Goal: Information Seeking & Learning: Learn about a topic

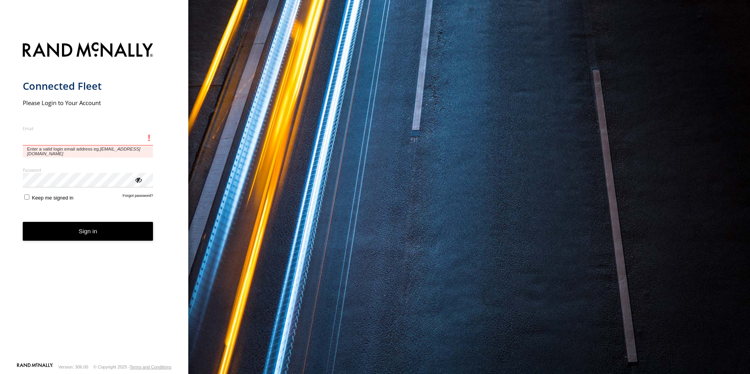
type input "**********"
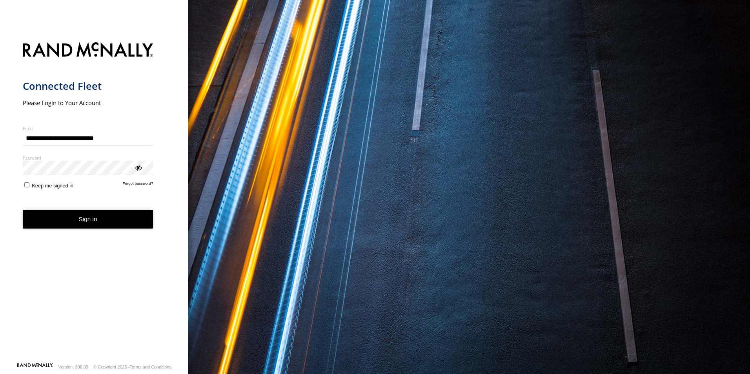
click at [67, 221] on button "Sign in" at bounding box center [88, 219] width 131 height 19
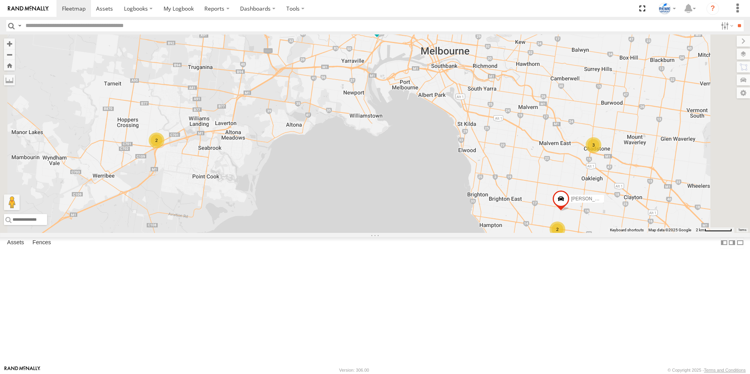
click at [0, 0] on div "All Assets" at bounding box center [0, 0] width 0 height 0
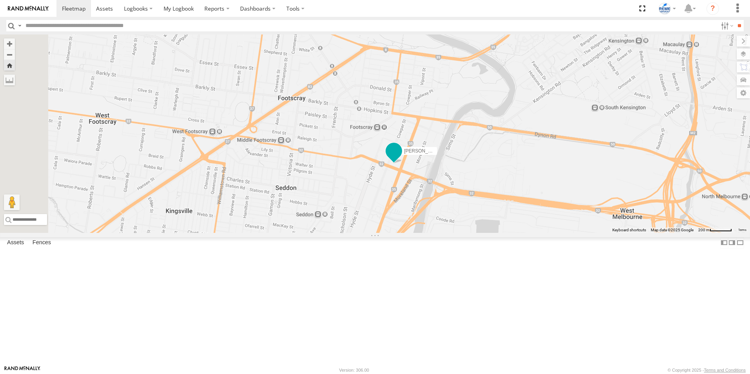
click at [401, 158] on span at bounding box center [394, 151] width 14 height 14
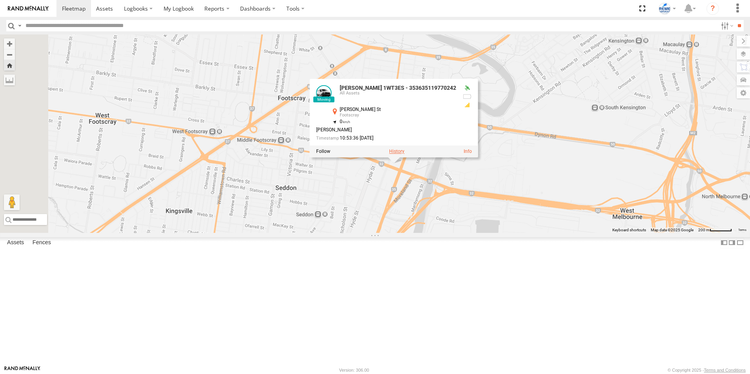
click at [405, 155] on label at bounding box center [396, 151] width 15 height 5
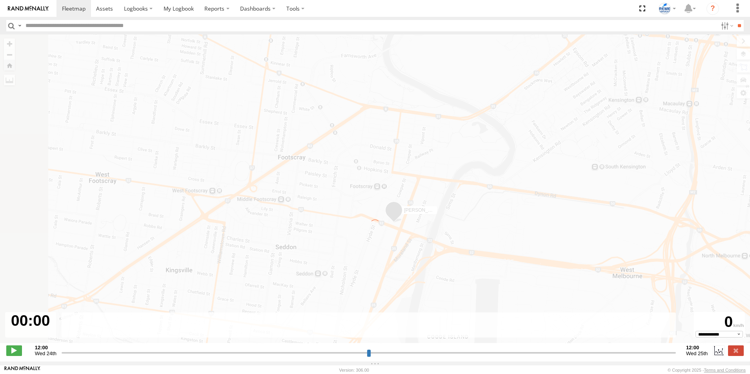
type input "**********"
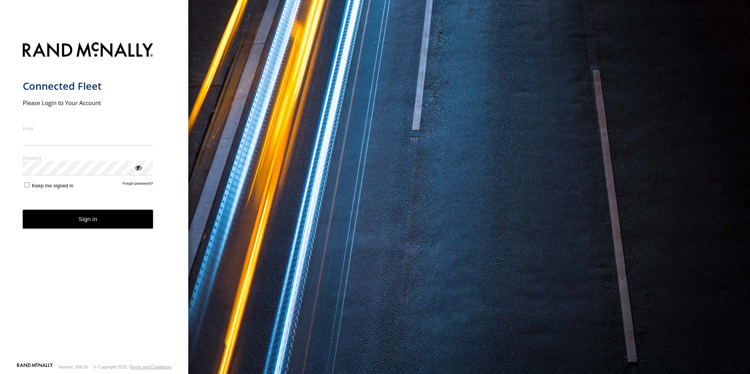
click at [60, 143] on input "Email" at bounding box center [88, 138] width 131 height 14
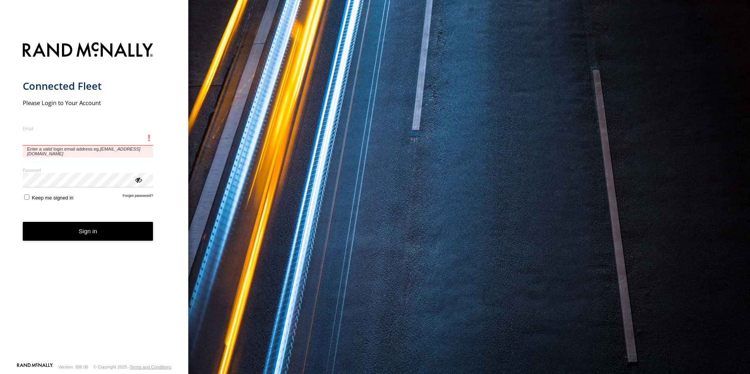
type input "**********"
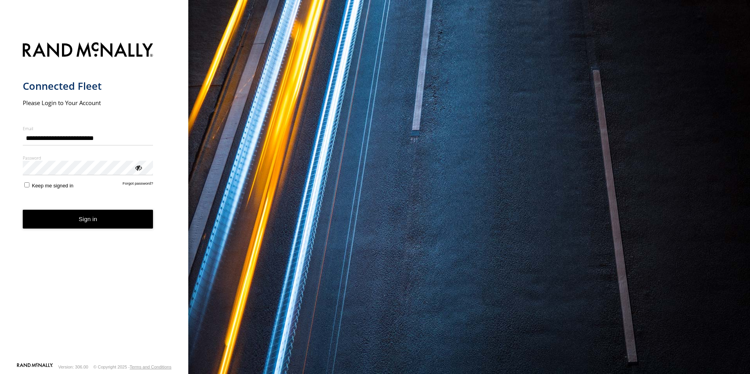
click at [82, 226] on button "Sign in" at bounding box center [88, 219] width 131 height 19
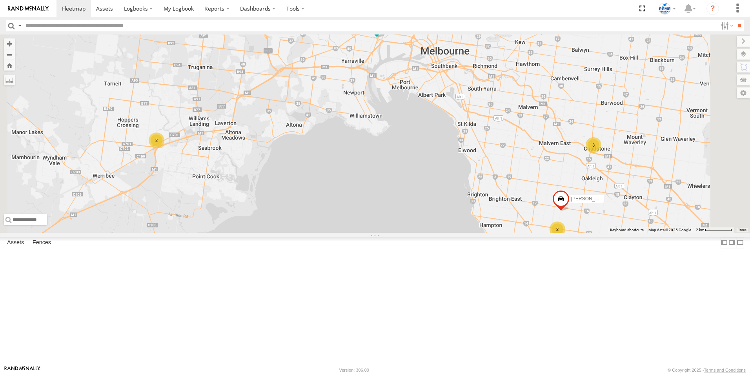
click at [0, 0] on div "All Assets" at bounding box center [0, 0] width 0 height 0
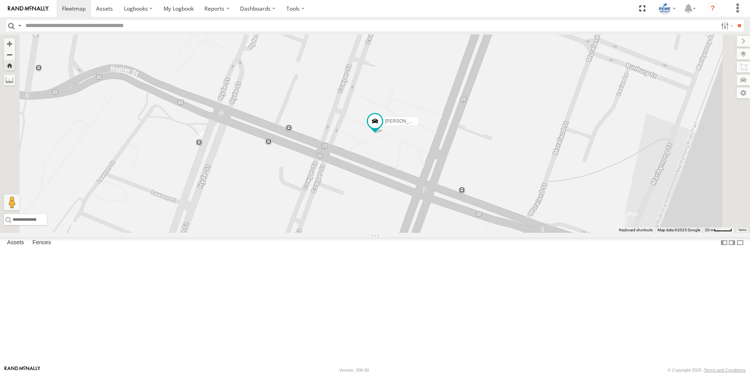
click at [0, 0] on div "[PERSON_NAME] 1WT3ES - 353635119770242" at bounding box center [0, 0] width 0 height 0
click at [0, 0] on span at bounding box center [0, 0] width 0 height 0
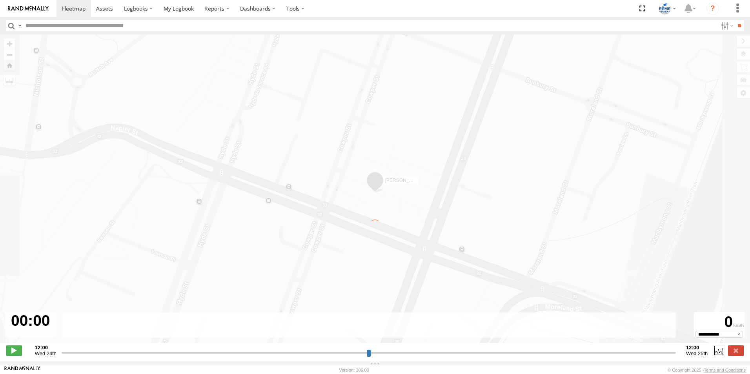
type input "**********"
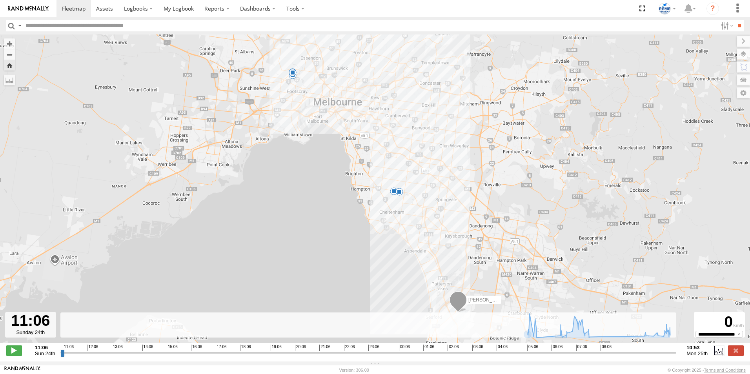
click at [41, 356] on span "Sun 24th" at bounding box center [45, 354] width 20 height 6
click at [145, 9] on span at bounding box center [136, 8] width 24 height 7
click at [142, 47] on span at bounding box center [139, 48] width 31 height 7
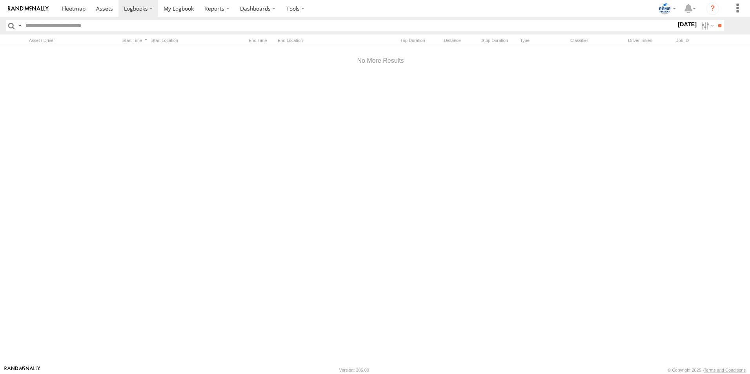
click at [683, 21] on label "25 Aug 25" at bounding box center [688, 24] width 22 height 9
click at [0, 0] on label at bounding box center [0, 0] width 0 height 0
click at [720, 26] on input "**" at bounding box center [720, 25] width 9 height 11
click at [68, 26] on input "text" at bounding box center [349, 25] width 654 height 11
click at [18, 25] on label at bounding box center [19, 25] width 6 height 11
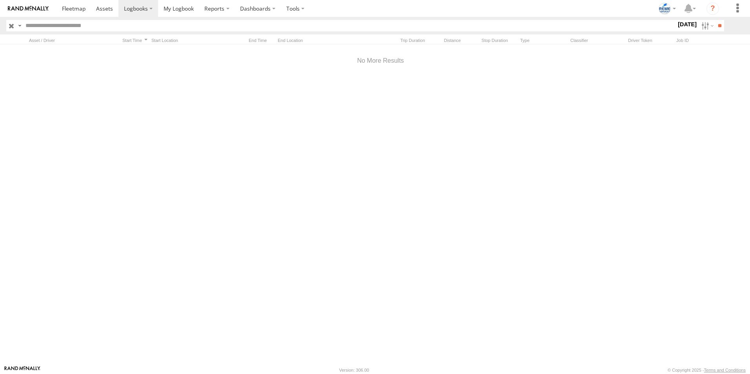
click at [78, 30] on input "text" at bounding box center [349, 25] width 654 height 11
click at [79, 26] on input "text" at bounding box center [349, 25] width 654 height 11
click at [297, 157] on div at bounding box center [380, 204] width 761 height 321
click at [72, 9] on span at bounding box center [74, 8] width 24 height 7
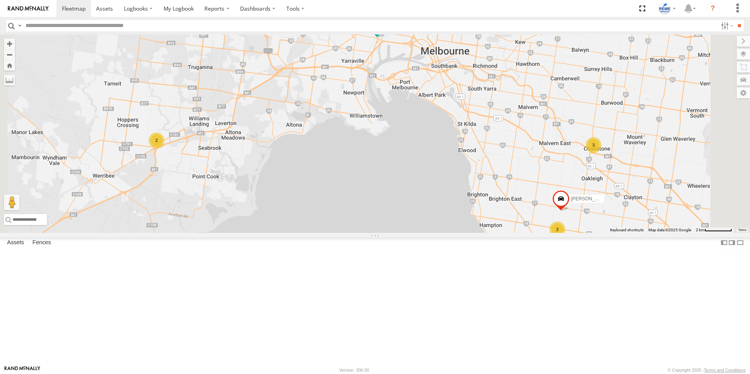
click at [0, 0] on div "[PERSON_NAME] 1WT3ES - 353635119770242" at bounding box center [0, 0] width 0 height 0
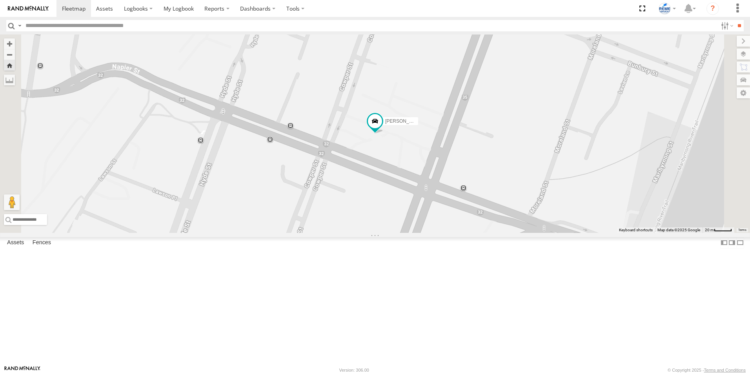
click at [0, 0] on span at bounding box center [0, 0] width 0 height 0
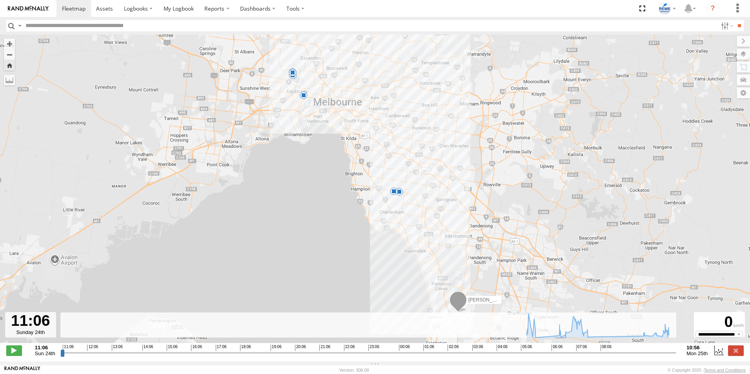
click at [47, 357] on span "Sun 24th" at bounding box center [45, 354] width 20 height 6
click at [725, 29] on label at bounding box center [726, 25] width 17 height 11
click at [729, 25] on label at bounding box center [726, 25] width 17 height 11
click at [702, 357] on span "Mon 25th" at bounding box center [697, 354] width 21 height 6
click at [719, 354] on label at bounding box center [719, 351] width 12 height 10
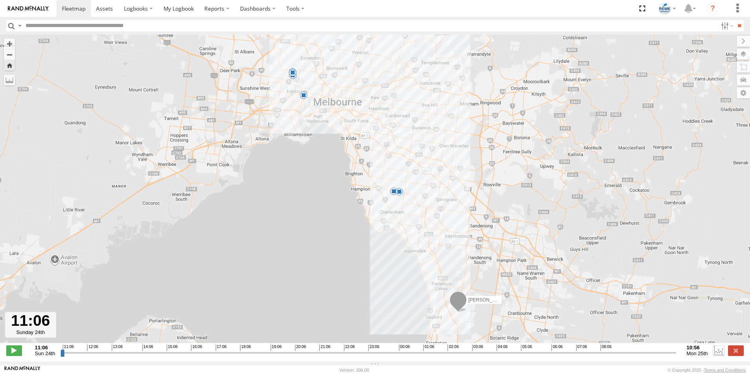
click at [721, 354] on label at bounding box center [719, 351] width 12 height 10
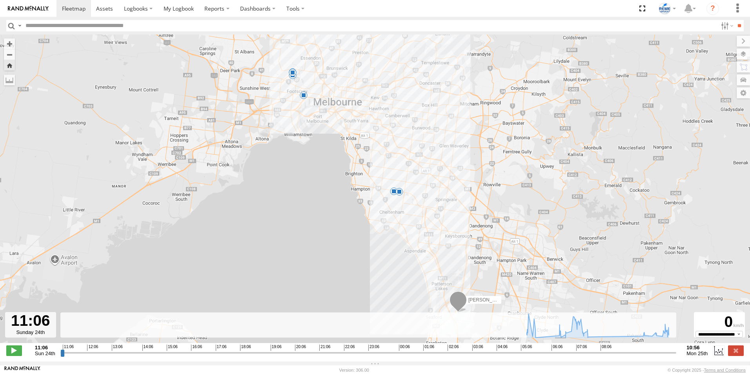
click at [699, 351] on strong "10:56" at bounding box center [697, 348] width 21 height 6
click at [697, 351] on strong "10:56" at bounding box center [697, 348] width 21 height 6
click at [699, 357] on span "Mon 25th" at bounding box center [697, 354] width 21 height 6
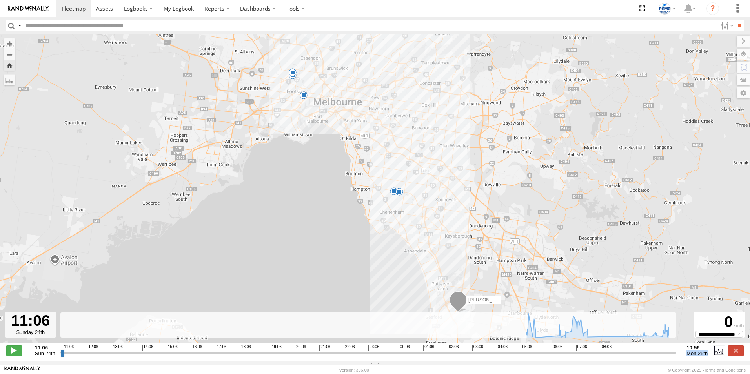
click at [699, 357] on span "Mon 25th" at bounding box center [697, 354] width 21 height 6
click at [30, 334] on div at bounding box center [30, 325] width 51 height 26
click at [54, 356] on span "Sun 24th" at bounding box center [45, 354] width 20 height 6
drag, startPoint x: 54, startPoint y: 356, endPoint x: 99, endPoint y: 359, distance: 45.6
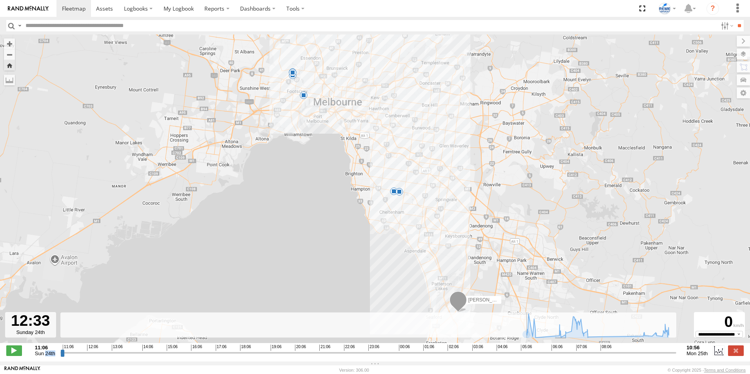
type input "**********"
click at [99, 357] on input "range" at bounding box center [368, 352] width 617 height 7
click at [727, 24] on label at bounding box center [726, 25] width 17 height 11
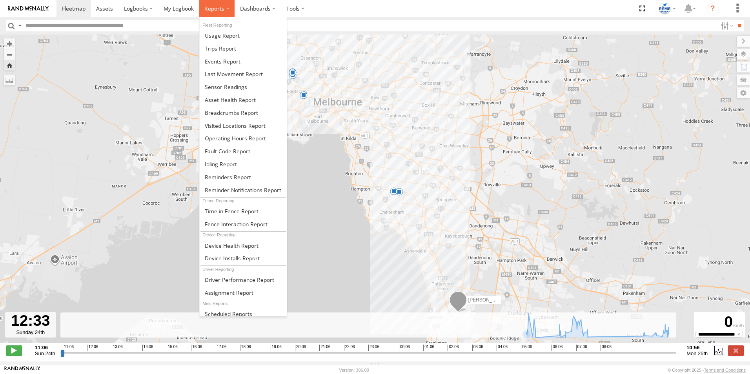
click at [227, 9] on label at bounding box center [217, 8] width 36 height 17
click at [236, 45] on span at bounding box center [220, 48] width 31 height 7
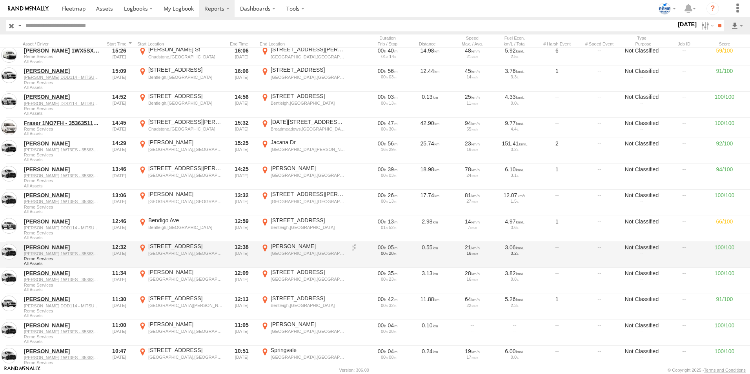
scroll to position [257, 0]
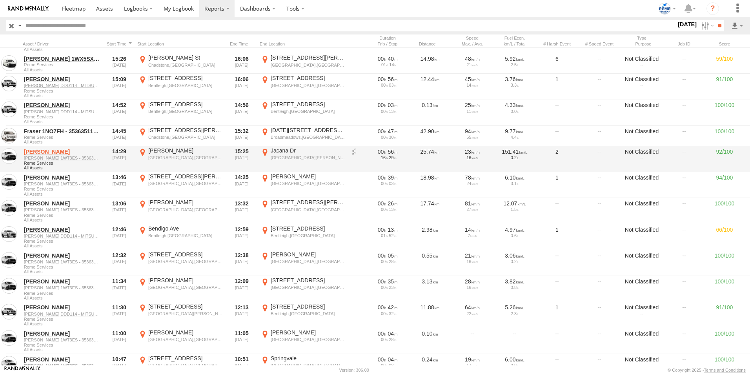
click at [53, 152] on link "[PERSON_NAME]" at bounding box center [62, 151] width 76 height 7
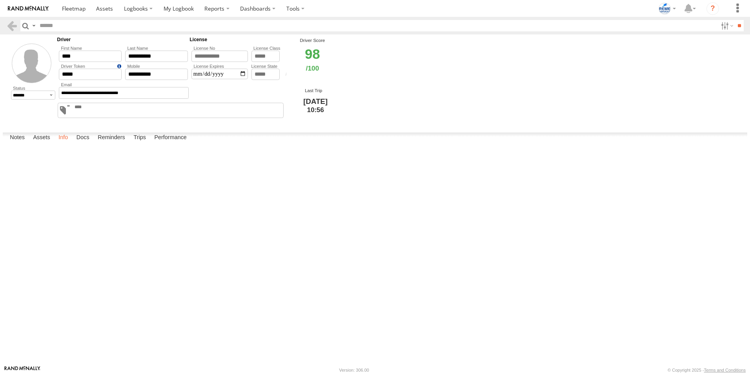
click at [64, 144] on label "Info" at bounding box center [63, 138] width 17 height 11
click at [44, 144] on label "Assets" at bounding box center [41, 138] width 25 height 11
click at [104, 144] on label "Reminders" at bounding box center [111, 138] width 35 height 11
click at [137, 144] on label "Trips" at bounding box center [140, 138] width 20 height 11
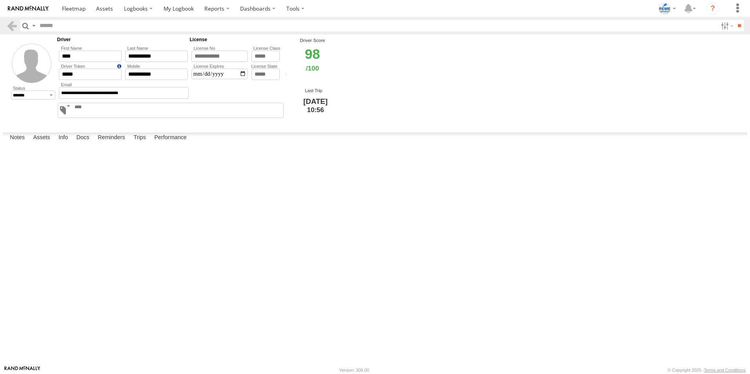
click at [0, 0] on link at bounding box center [0, 0] width 0 height 0
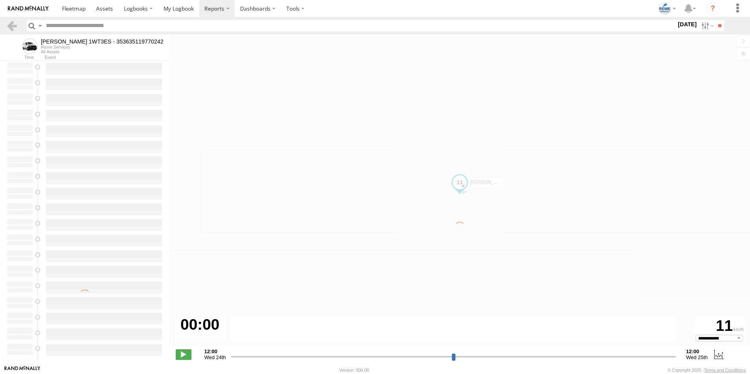
type input "**********"
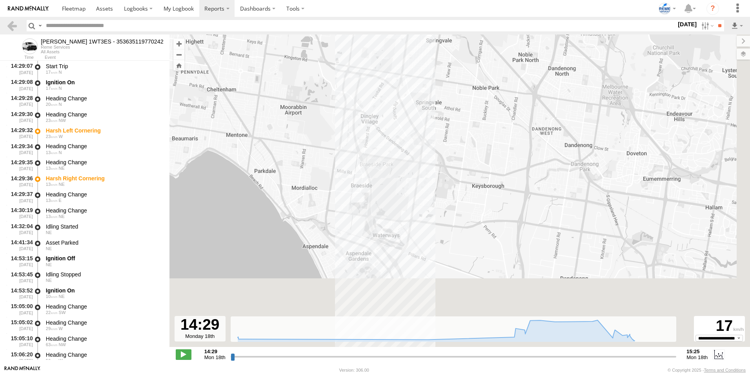
drag, startPoint x: 474, startPoint y: 267, endPoint x: 429, endPoint y: 93, distance: 180.4
click at [429, 93] on div "Dave 1WT3ES - 353635119770242 14:29 Mon 14:29 Mon 14:53 Mon 15:18 Mon 15:19 Mon…" at bounding box center [460, 195] width 581 height 321
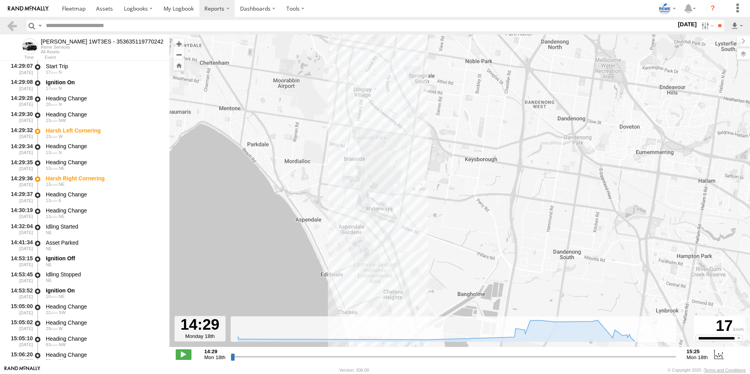
drag, startPoint x: 445, startPoint y: 203, endPoint x: 411, endPoint y: 83, distance: 124.6
click at [411, 84] on div "Dave 1WT3ES - 353635119770242 14:29 Mon 14:29 Mon 14:53 Mon 15:18 Mon 15:19 Mon…" at bounding box center [460, 195] width 581 height 321
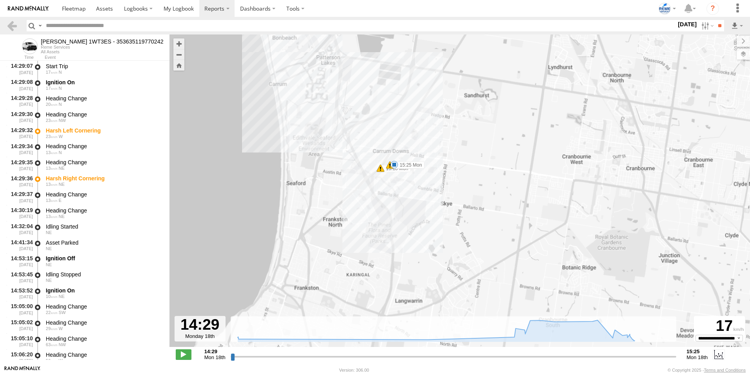
drag, startPoint x: 372, startPoint y: 125, endPoint x: 410, endPoint y: 223, distance: 104.7
click at [410, 223] on div "Dave 1WT3ES - 353635119770242 14:29 Mon 14:29 Mon 14:53 Mon 15:18 Mon 15:19 Mon…" at bounding box center [460, 195] width 581 height 321
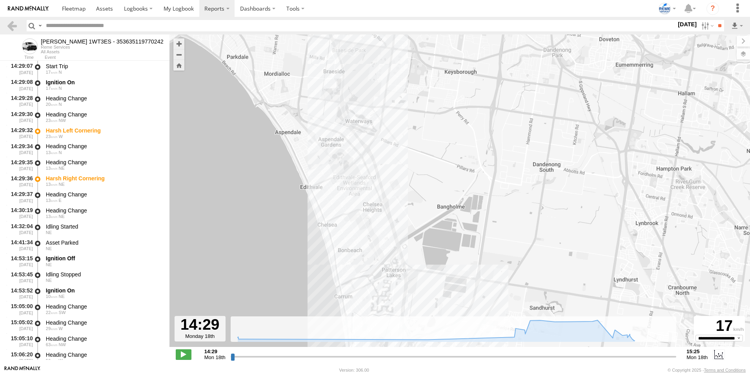
drag, startPoint x: 393, startPoint y: 130, endPoint x: 414, endPoint y: 225, distance: 97.9
click at [414, 225] on div "Dave 1WT3ES - 353635119770242 14:29 Mon 14:29 Mon 14:53 Mon 15:18 Mon 15:19 Mon…" at bounding box center [460, 195] width 581 height 321
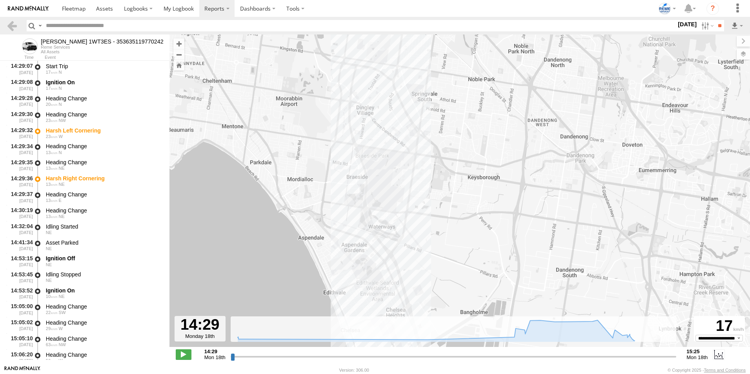
drag, startPoint x: 391, startPoint y: 121, endPoint x: 395, endPoint y: 157, distance: 36.8
click at [395, 157] on div "Dave 1WT3ES - 353635119770242 14:29 Mon 14:29 Mon 14:53 Mon 15:18 Mon 15:19 Mon…" at bounding box center [460, 195] width 581 height 321
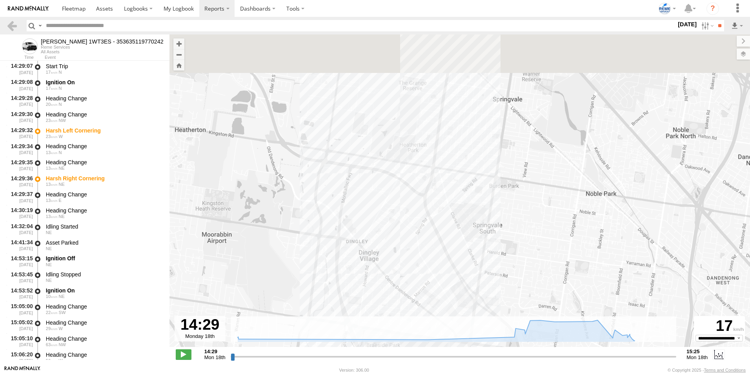
drag, startPoint x: 446, startPoint y: 106, endPoint x: 450, endPoint y: 291, distance: 185.7
click at [451, 291] on div "Dave 1WT3ES - 353635119770242 14:29 Mon 14:29 Mon 14:53 Mon 15:18 Mon 15:19 Mon…" at bounding box center [460, 195] width 581 height 321
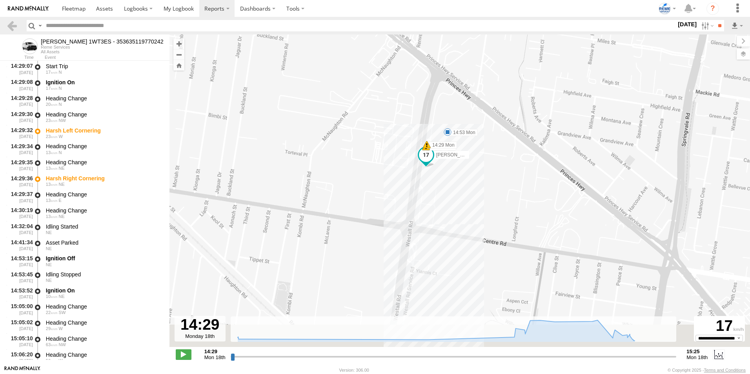
drag, startPoint x: 458, startPoint y: 283, endPoint x: 475, endPoint y: 169, distance: 115.5
click at [475, 164] on div "Dave 1WT3ES - 353635119770242 14:29 Mon 14:29 Mon 14:53 Mon 15:18 Mon 15:19 Mon…" at bounding box center [460, 195] width 581 height 321
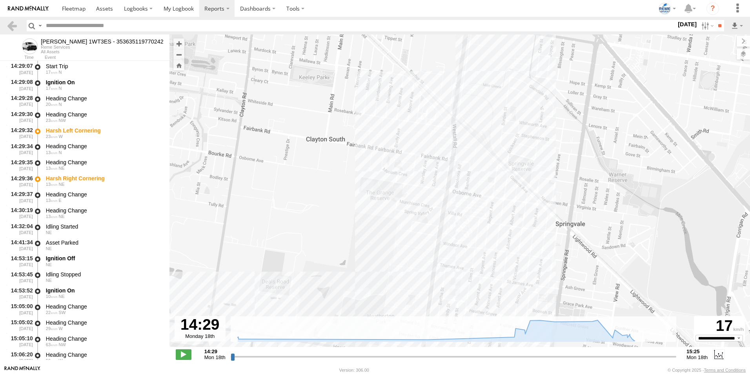
drag, startPoint x: 479, startPoint y: 233, endPoint x: 495, endPoint y: 129, distance: 105.2
click at [495, 128] on div "Dave 1WT3ES - 353635119770242 14:29 Mon 14:29 Mon 14:53 Mon 15:18 Mon 15:19 Mon…" at bounding box center [460, 195] width 581 height 321
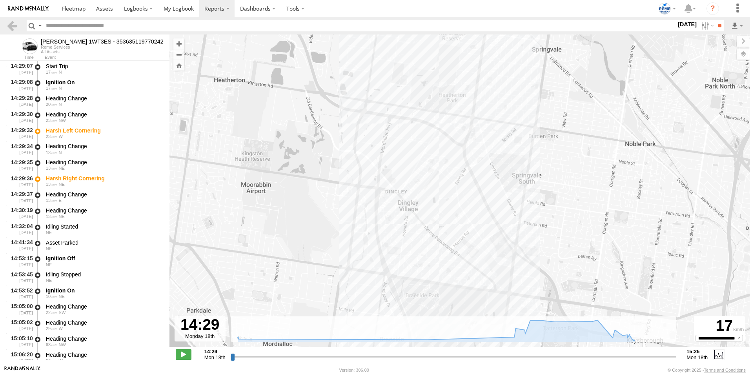
drag, startPoint x: 493, startPoint y: 205, endPoint x: 500, endPoint y: 106, distance: 99.1
click at [500, 121] on div "Dave 1WT3ES - 353635119770242 14:29 Mon 14:29 Mon 14:53 Mon 15:18 Mon 15:19 Mon…" at bounding box center [460, 195] width 581 height 321
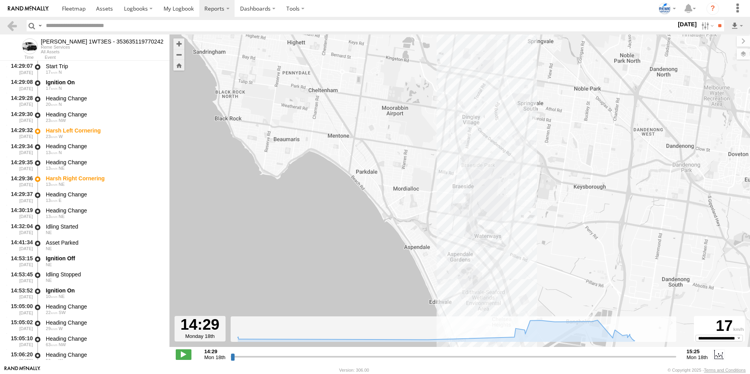
drag, startPoint x: 533, startPoint y: 239, endPoint x: 491, endPoint y: 111, distance: 133.8
click at [493, 113] on div "Dave 1WT3ES - 353635119770242 14:29 Mon 14:29 Mon 14:53 Mon 15:18 Mon 15:19 Mon…" at bounding box center [460, 195] width 581 height 321
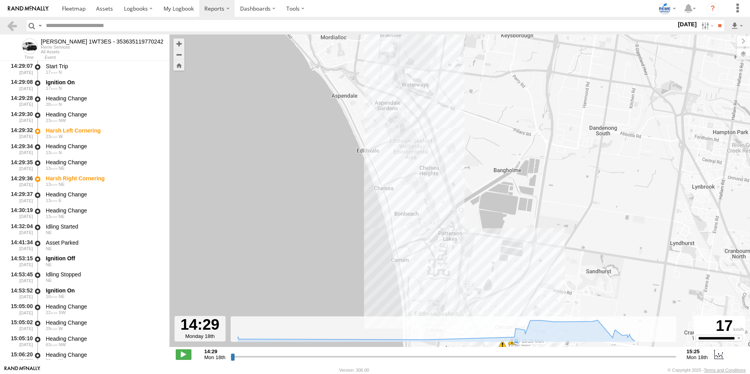
drag, startPoint x: 526, startPoint y: 219, endPoint x: 443, endPoint y: 79, distance: 162.6
click at [446, 83] on div "Dave 1WT3ES - 353635119770242 14:29 Mon 14:29 Mon 14:53 Mon 15:18 Mon 15:19 Mon…" at bounding box center [460, 195] width 581 height 321
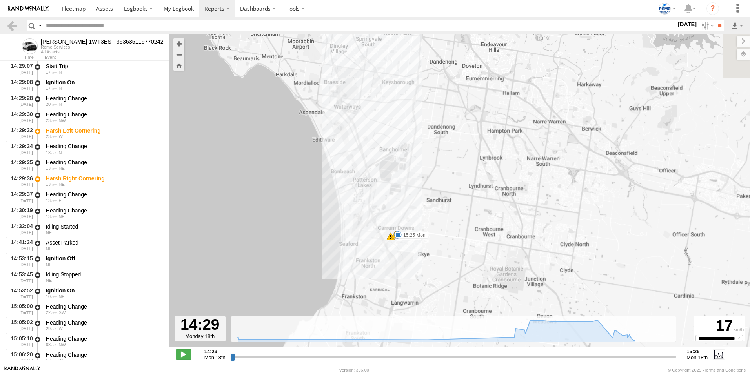
drag, startPoint x: 453, startPoint y: 128, endPoint x: 443, endPoint y: 252, distance: 124.5
click at [454, 258] on div "Dave 1WT3ES - 353635119770242 14:29 Mon 14:29 Mon 14:53 Mon 15:18 Mon 15:19 Mon…" at bounding box center [460, 195] width 581 height 321
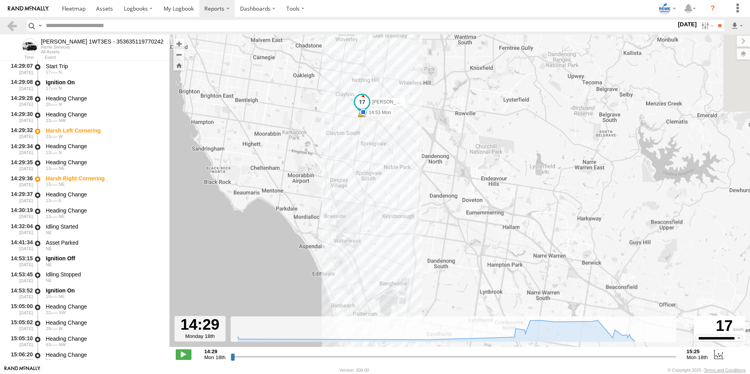
drag, startPoint x: 418, startPoint y: 100, endPoint x: 424, endPoint y: 197, distance: 97.1
click at [424, 197] on div "Dave 1WT3ES - 353635119770242 14:29 Mon 14:29 Mon 14:53 Mon 15:18 Mon 15:19 Mon…" at bounding box center [460, 195] width 581 height 321
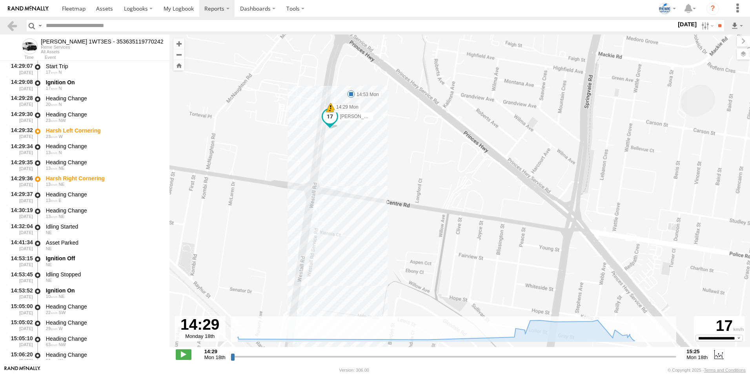
drag, startPoint x: 308, startPoint y: 74, endPoint x: 354, endPoint y: 135, distance: 76.5
click at [354, 135] on div "Dave 1WT3ES - 353635119770242 14:29 Mon 14:29 Mon 14:53 Mon 15:18 Mon 15:19 Mon…" at bounding box center [460, 195] width 581 height 321
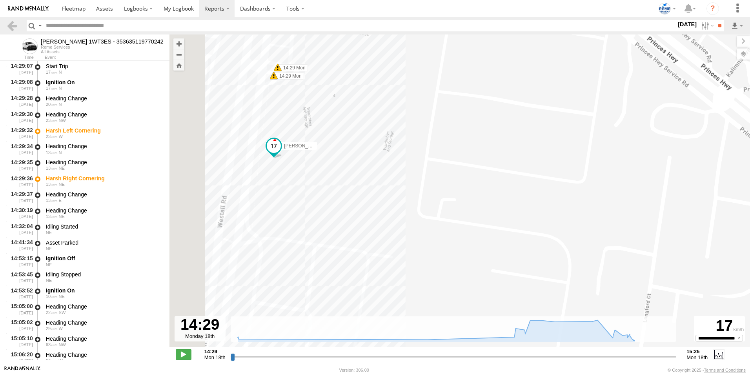
drag, startPoint x: 355, startPoint y: 130, endPoint x: 440, endPoint y: 217, distance: 122.4
click at [440, 217] on div "Dave 1WT3ES - 353635119770242 14:29 Mon 14:29 Mon 14:53 Mon 15:18 Mon 15:19 Mon…" at bounding box center [460, 195] width 581 height 321
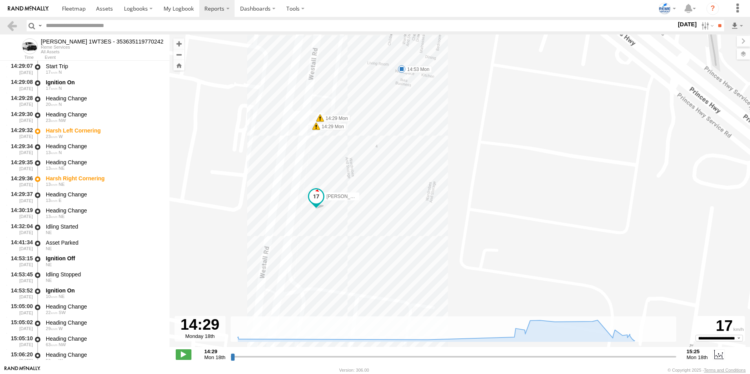
click at [404, 72] on span at bounding box center [402, 69] width 8 height 8
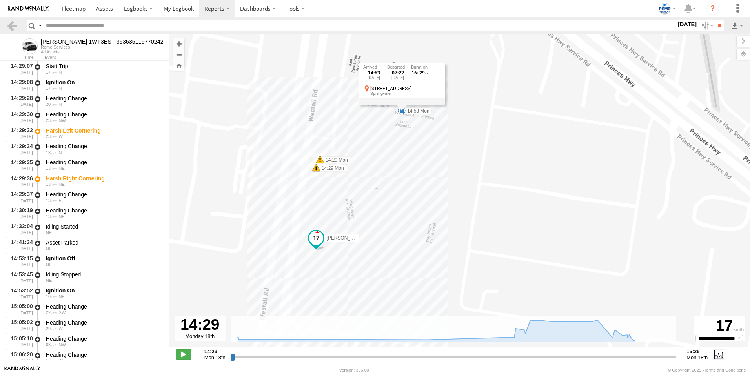
drag, startPoint x: 446, startPoint y: 151, endPoint x: 446, endPoint y: 193, distance: 42.0
click at [446, 193] on div "Dave 1WT3ES - 353635119770242 14:29 Mon 14:29 Mon 14:53 Mon 15:18 Mon 15:19 Mon…" at bounding box center [460, 195] width 581 height 321
click at [63, 5] on span at bounding box center [74, 8] width 24 height 7
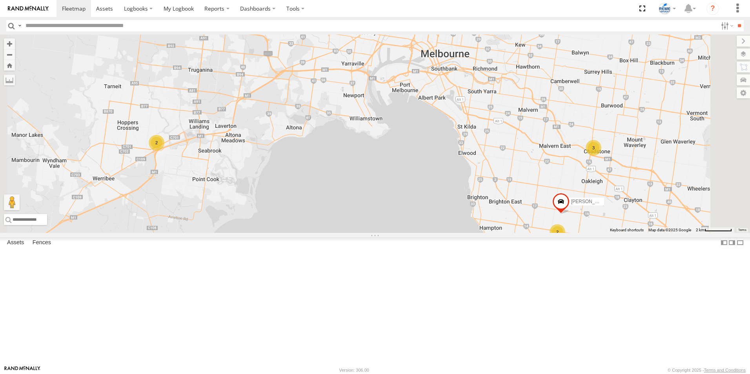
click at [418, 29] on span at bounding box center [411, 22] width 14 height 14
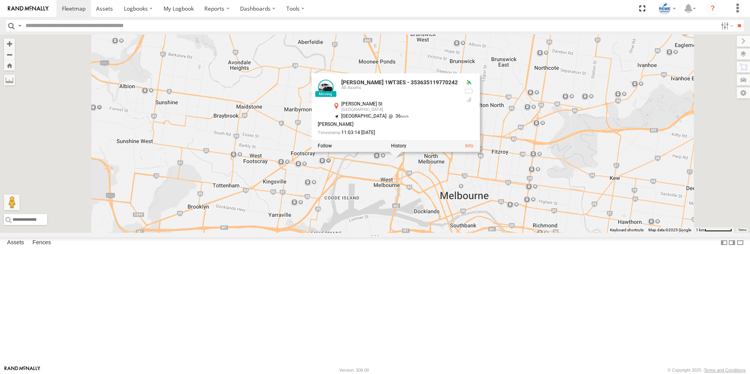
drag, startPoint x: 528, startPoint y: 130, endPoint x: 539, endPoint y: 287, distance: 157.4
click at [539, 233] on div "[PERSON_NAME] 1WT3ES - 353635119770242 [PERSON_NAME] 1XN8GU - 353635119765598 […" at bounding box center [375, 134] width 750 height 199
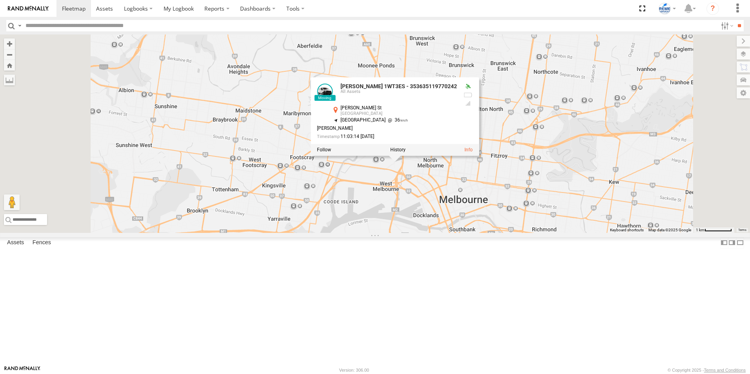
click at [541, 233] on div "[PERSON_NAME] 1WT3ES - 353635119770242 [PERSON_NAME] 1XN8GU - 353635119765598 […" at bounding box center [375, 134] width 750 height 199
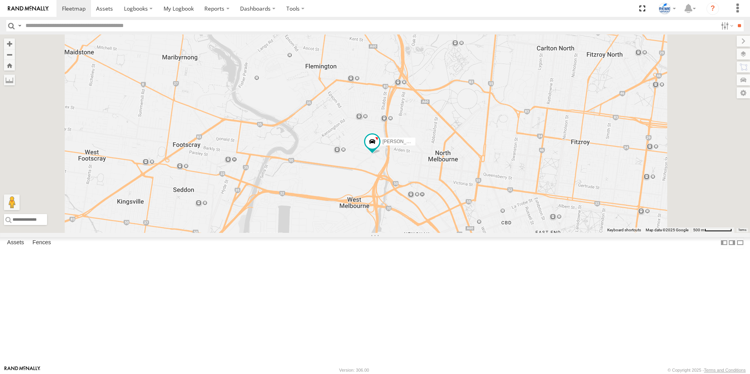
click at [447, 218] on div "[PERSON_NAME] 1WT3ES - 353635119770242 [PERSON_NAME] 1XN8GU - 353635119765598" at bounding box center [375, 134] width 750 height 199
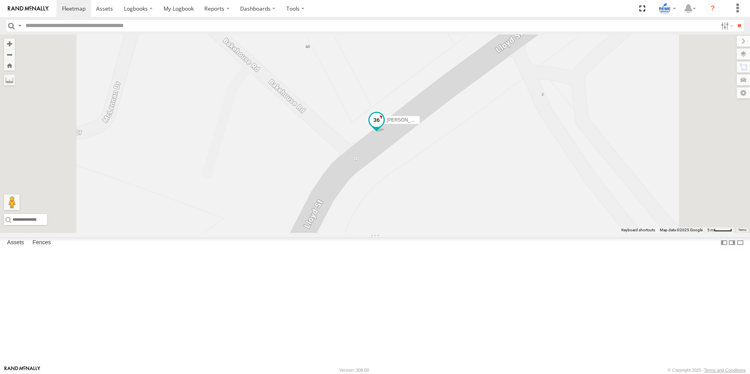
click at [384, 128] on span at bounding box center [377, 120] width 14 height 14
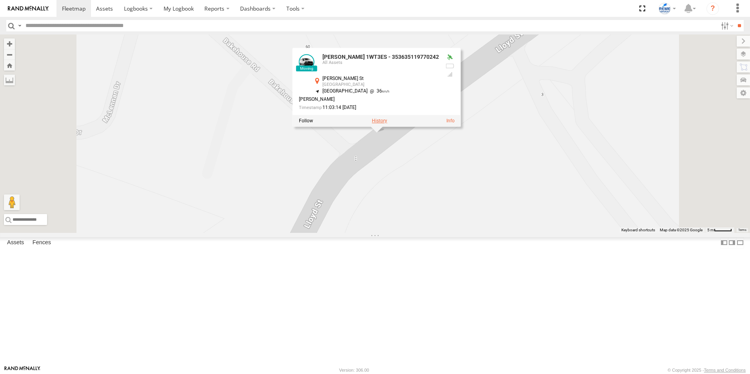
click at [387, 124] on label at bounding box center [379, 121] width 15 height 5
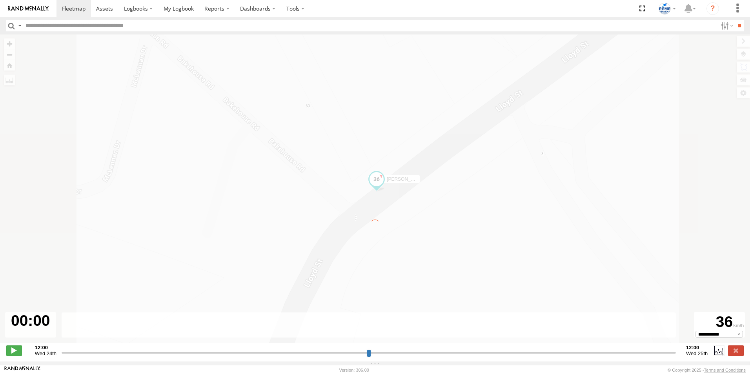
type input "**********"
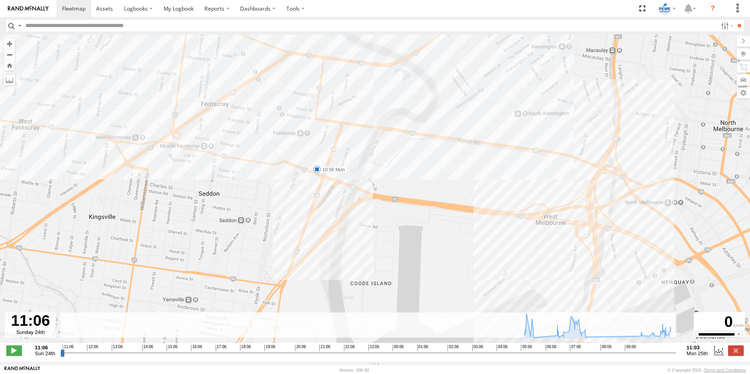
drag, startPoint x: 463, startPoint y: 104, endPoint x: 438, endPoint y: 173, distance: 72.6
click at [438, 173] on div "[PERSON_NAME] 1WT3ES - 353635119770242 05:40 Mon 06:39 Mon 07:46 Mon 10:06 Mon …" at bounding box center [375, 193] width 750 height 317
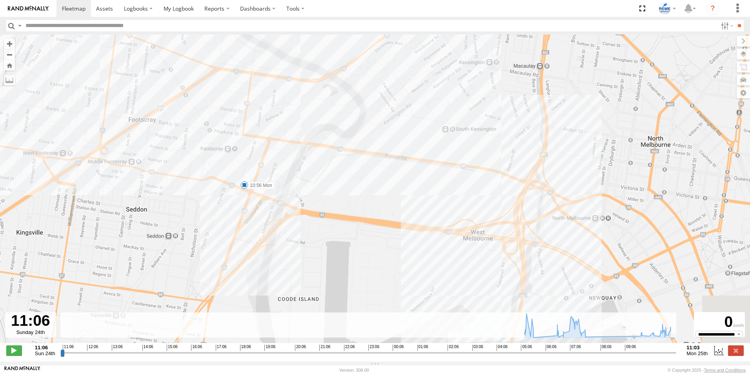
drag, startPoint x: 528, startPoint y: 170, endPoint x: 429, endPoint y: 195, distance: 102.4
click at [429, 195] on div "[PERSON_NAME] 1WT3ES - 353635119770242 05:40 Mon 06:39 Mon 07:46 Mon 10:06 Mon …" at bounding box center [375, 193] width 750 height 317
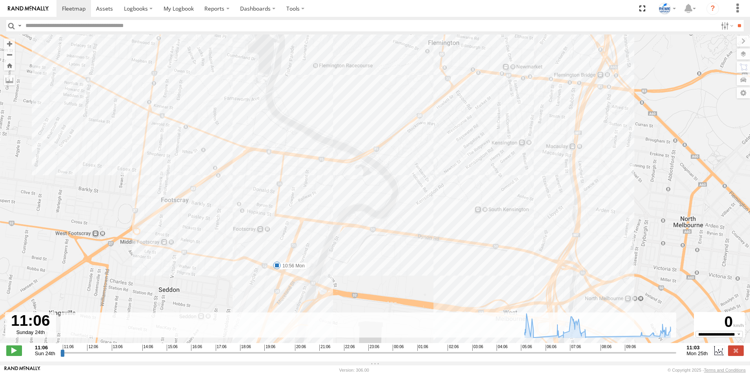
drag, startPoint x: 151, startPoint y: 182, endPoint x: 256, endPoint y: 221, distance: 112.5
click at [256, 221] on div "[PERSON_NAME] 1WT3ES - 353635119770242 05:40 Mon 06:39 Mon 07:46 Mon 10:06 Mon …" at bounding box center [375, 193] width 750 height 317
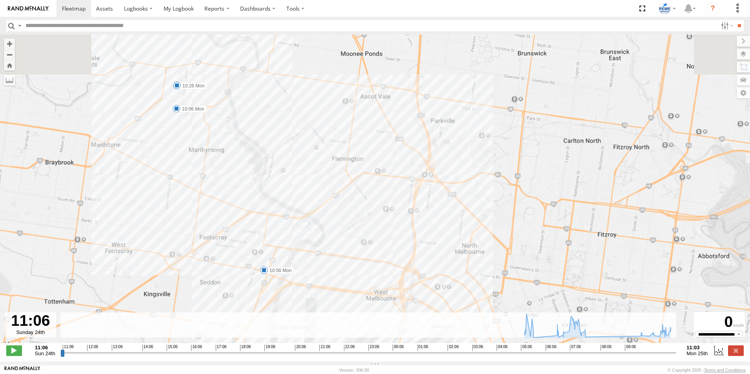
drag, startPoint x: 130, startPoint y: 155, endPoint x: 179, endPoint y: 219, distance: 80.6
click at [179, 219] on div "[PERSON_NAME] 1WT3ES - 353635119770242 05:40 Mon 06:39 Mon 07:46 Mon 10:06 Mon …" at bounding box center [375, 193] width 750 height 317
